Goal: Task Accomplishment & Management: Use online tool/utility

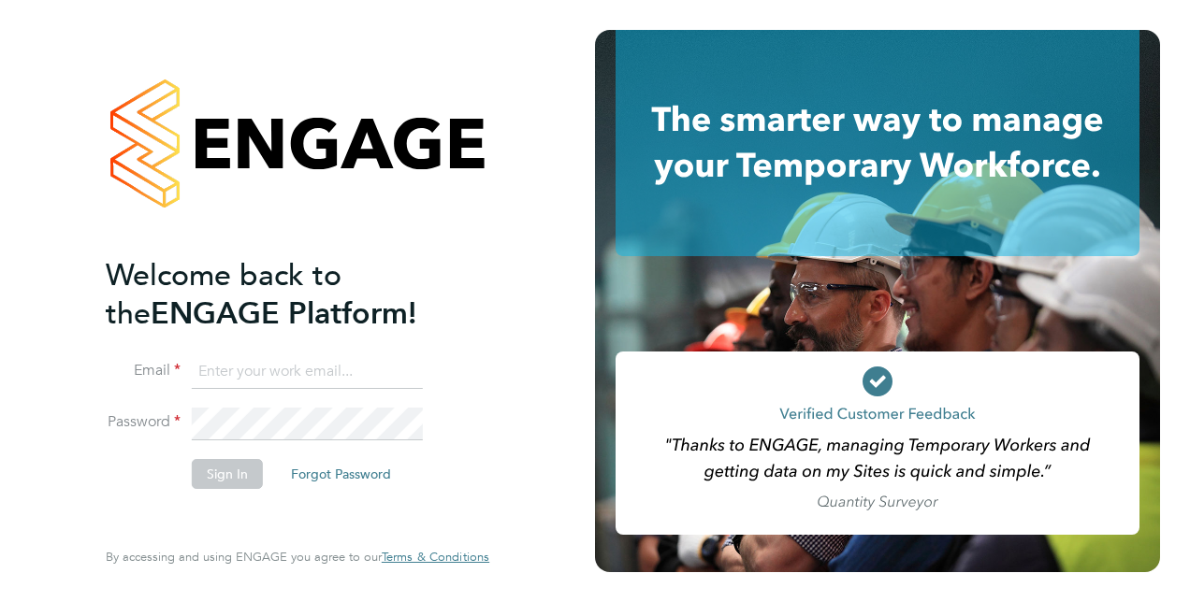
type input "[PERSON_NAME][DOMAIN_NAME][EMAIL_ADDRESS][PERSON_NAME][DOMAIN_NAME]"
click at [235, 475] on button "Sign In" at bounding box center [227, 474] width 71 height 30
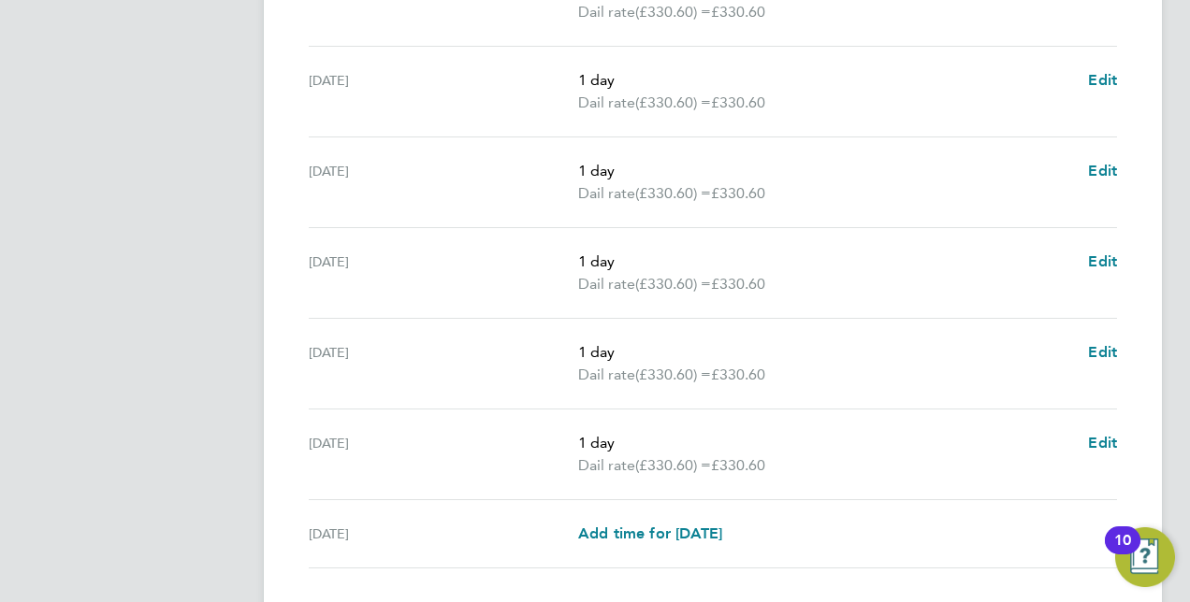
scroll to position [783, 0]
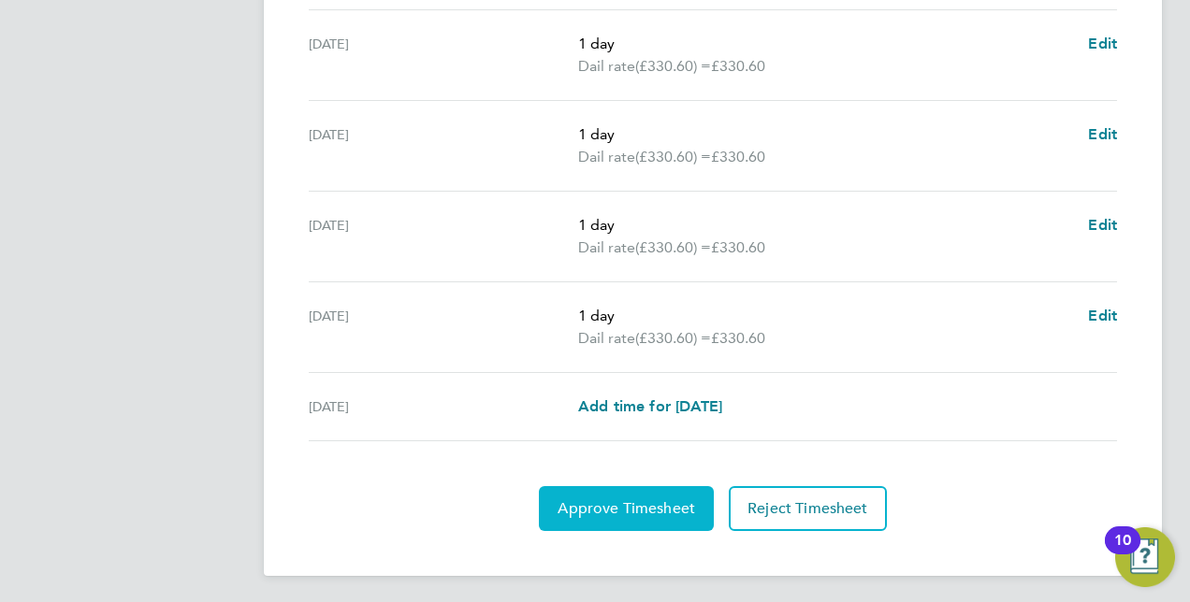
click at [617, 502] on span "Approve Timesheet" at bounding box center [625, 508] width 137 height 19
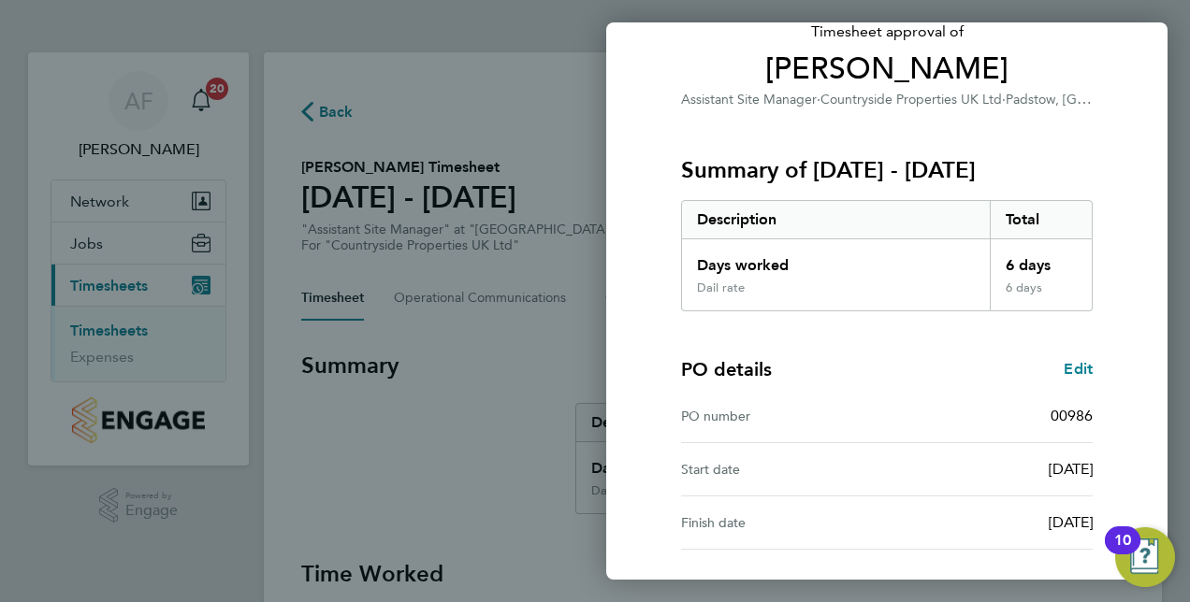
scroll to position [292, 0]
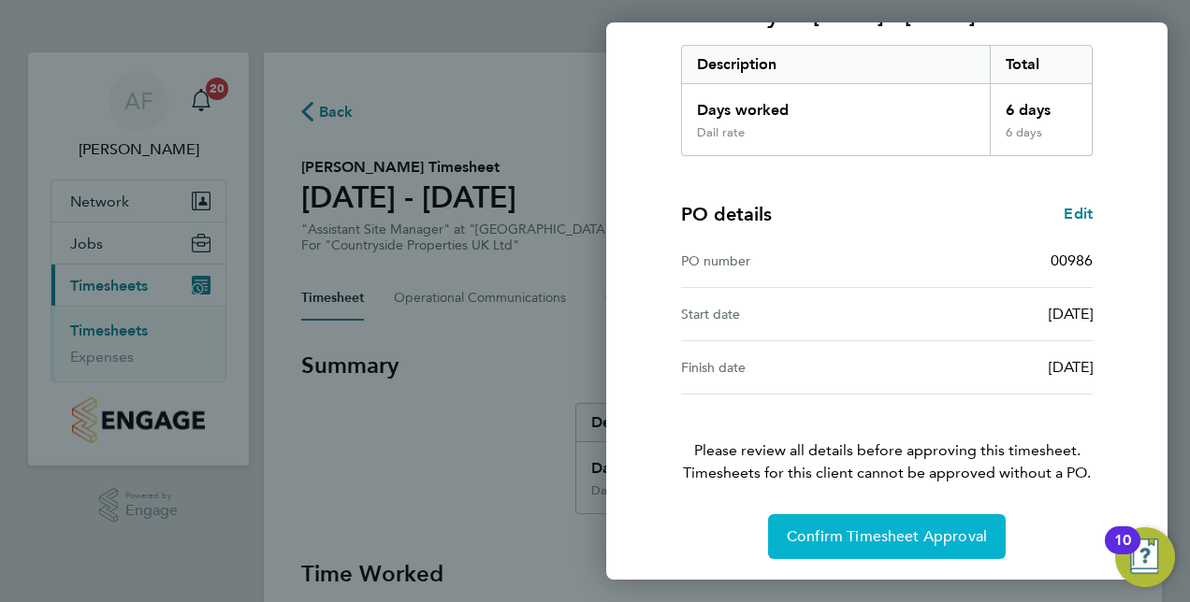
click at [864, 533] on span "Confirm Timesheet Approval" at bounding box center [886, 536] width 200 height 19
